Goal: Task Accomplishment & Management: Complete application form

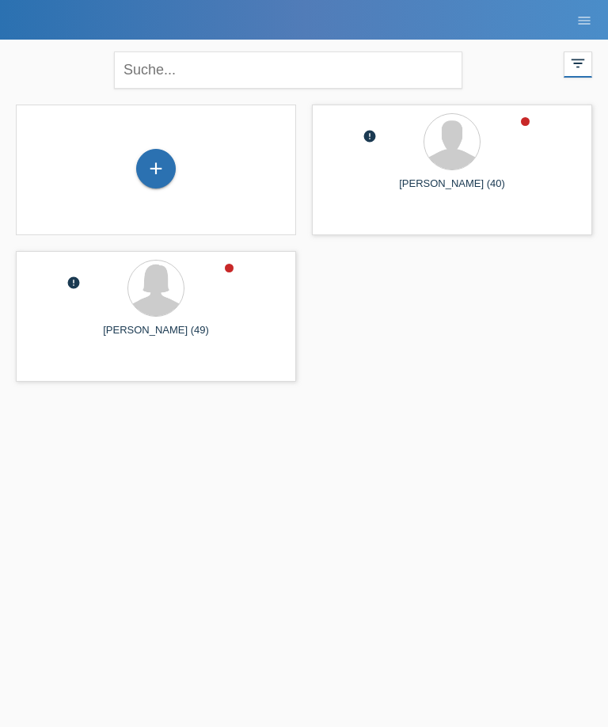
click at [182, 179] on div "+" at bounding box center [156, 170] width 255 height 42
click at [166, 163] on div "+" at bounding box center [156, 168] width 38 height 27
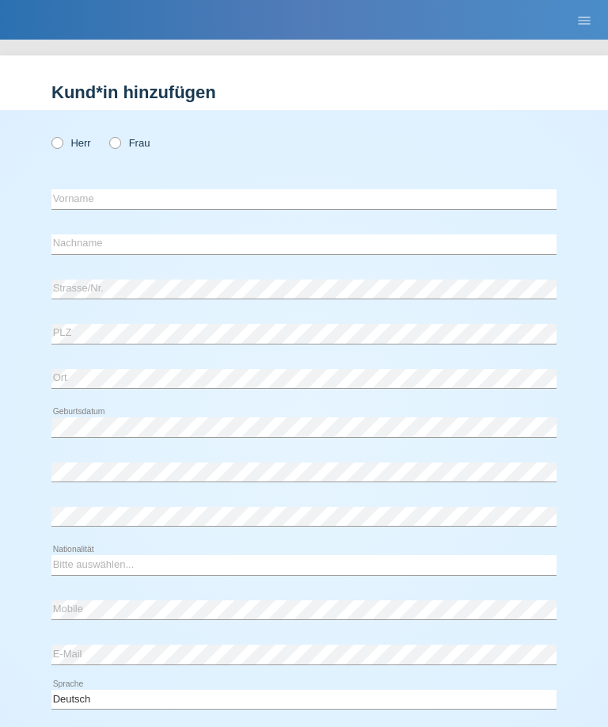
click at [124, 146] on label "Frau" at bounding box center [129, 143] width 40 height 12
click at [120, 146] on input "Frau" at bounding box center [114, 142] width 10 height 10
radio input "true"
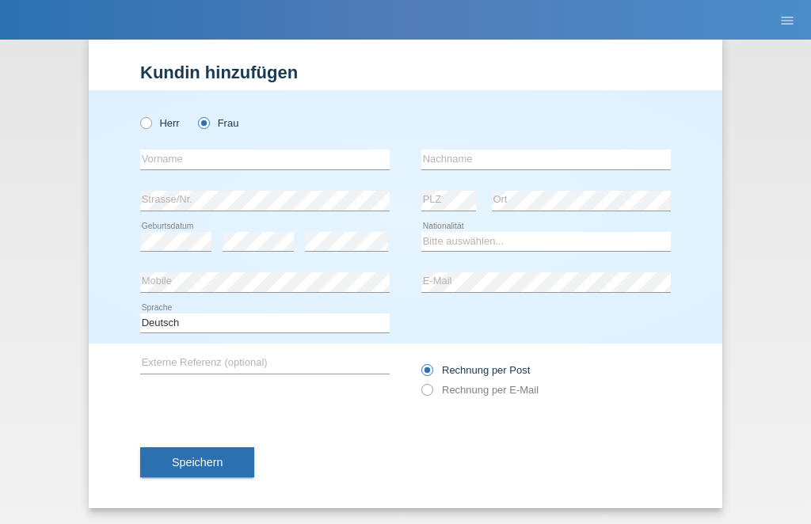
scroll to position [26, 0]
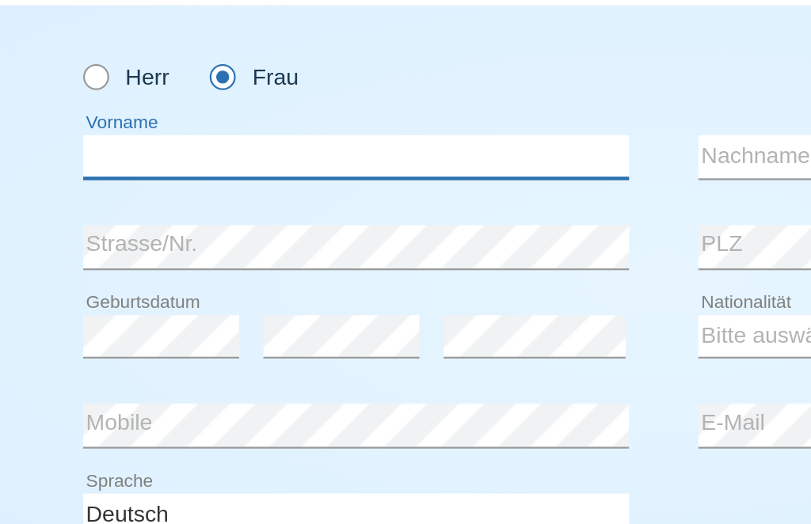
click at [140, 150] on input "text" at bounding box center [265, 160] width 250 height 20
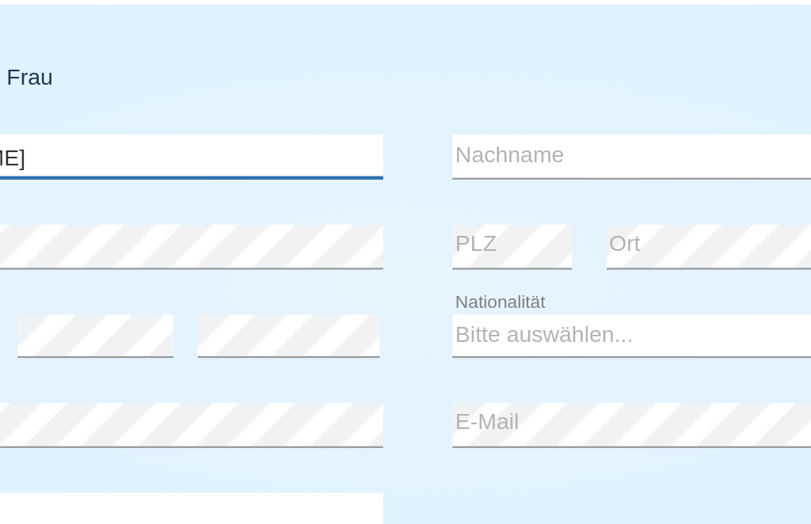
type input "[PERSON_NAME]"
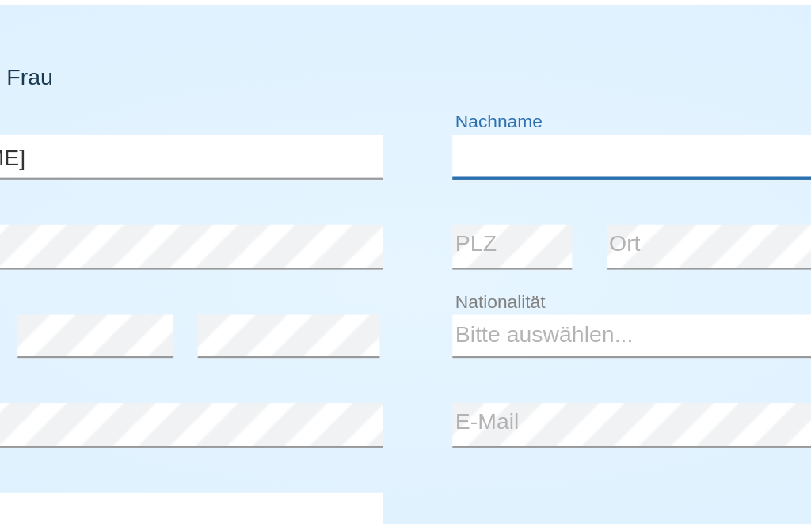
click at [421, 150] on input "text" at bounding box center [546, 160] width 250 height 20
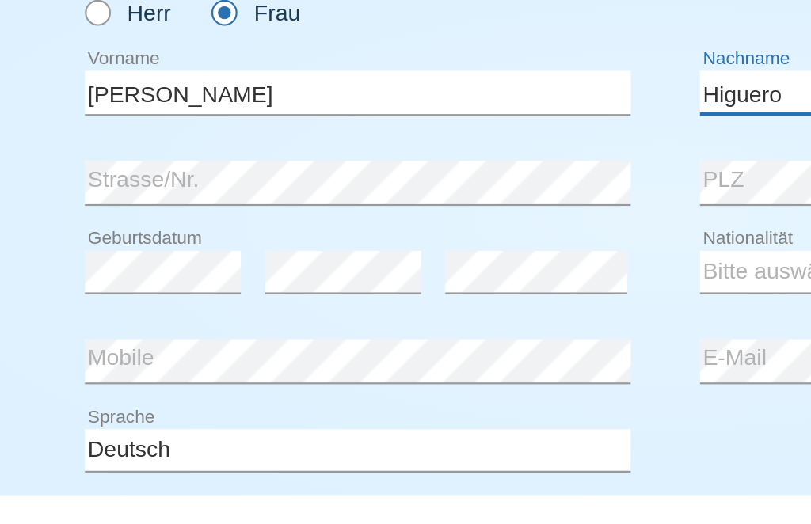
type input "Higuero"
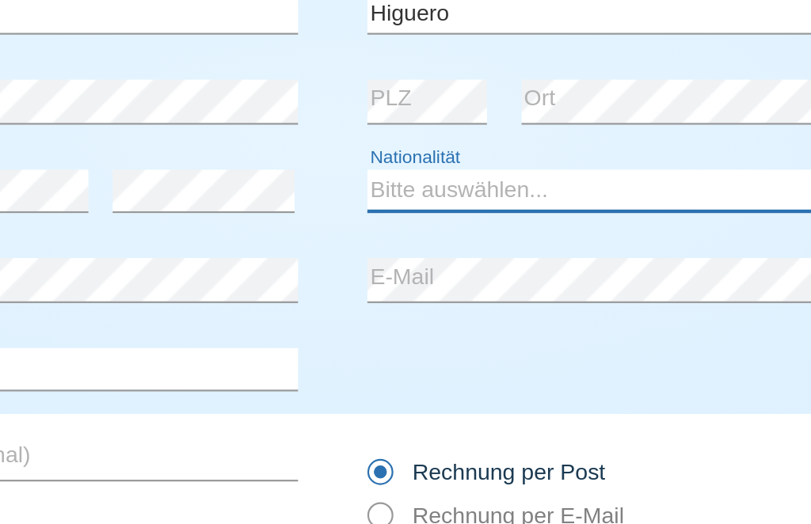
click at [421, 232] on select "Bitte auswählen... [GEOGRAPHIC_DATA] [GEOGRAPHIC_DATA] [GEOGRAPHIC_DATA] [GEOGR…" at bounding box center [546, 241] width 250 height 19
select select "BR"
